Goal: Task Accomplishment & Management: Complete application form

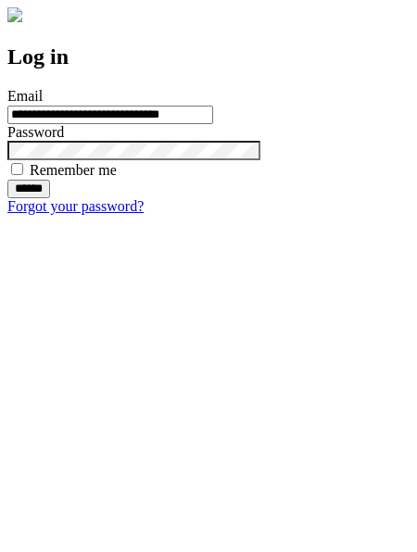
type input "**********"
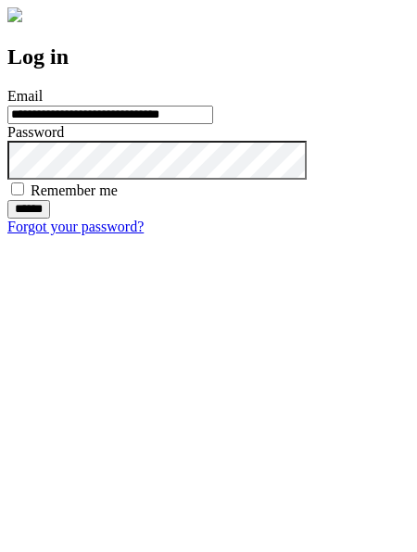
click at [50, 218] on input "******" at bounding box center [28, 209] width 43 height 19
